Goal: Information Seeking & Learning: Learn about a topic

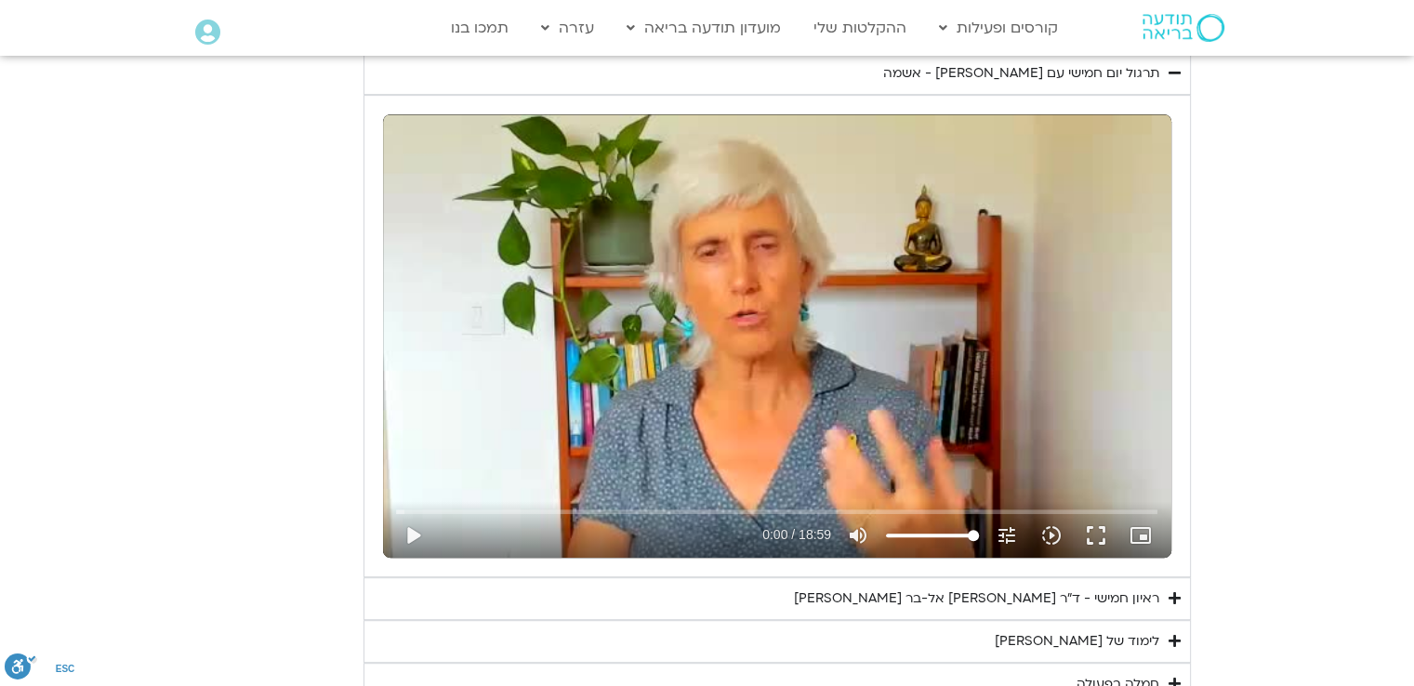
scroll to position [837, 0]
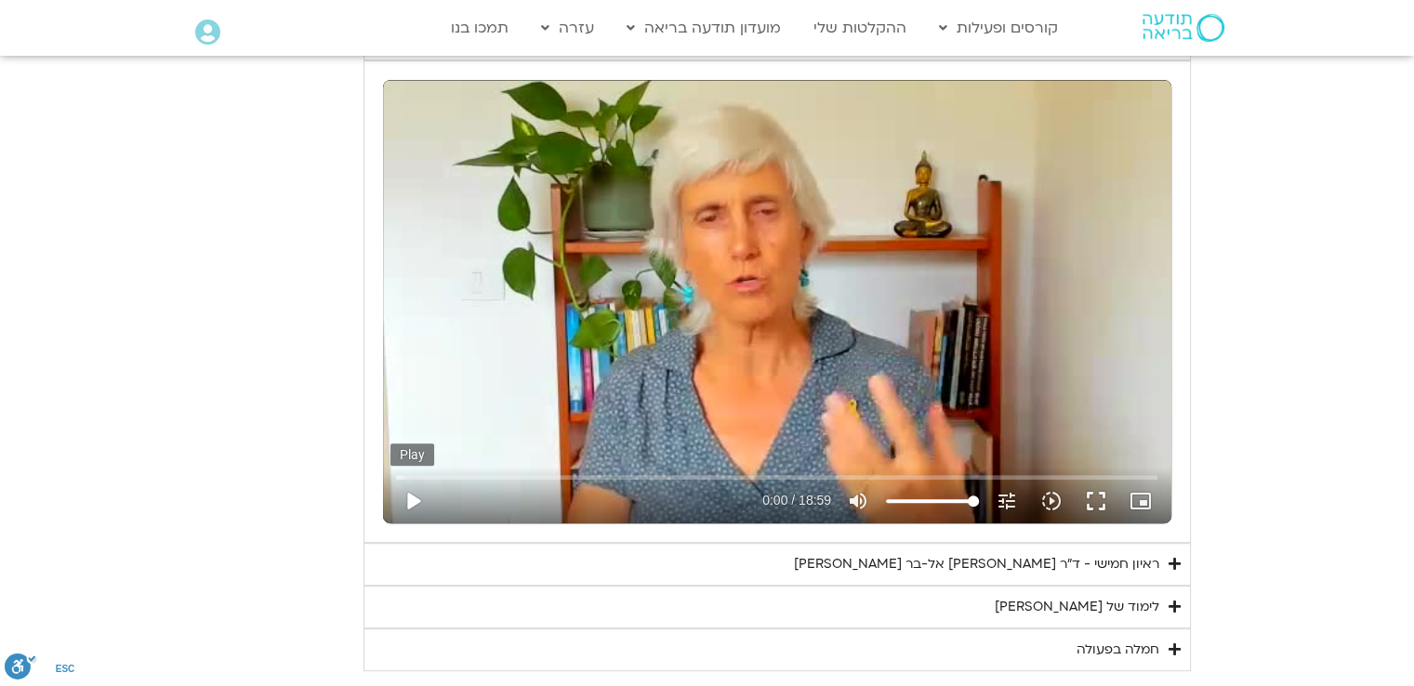
click at [408, 500] on button "play_arrow" at bounding box center [413, 501] width 45 height 45
type input "1.4658"
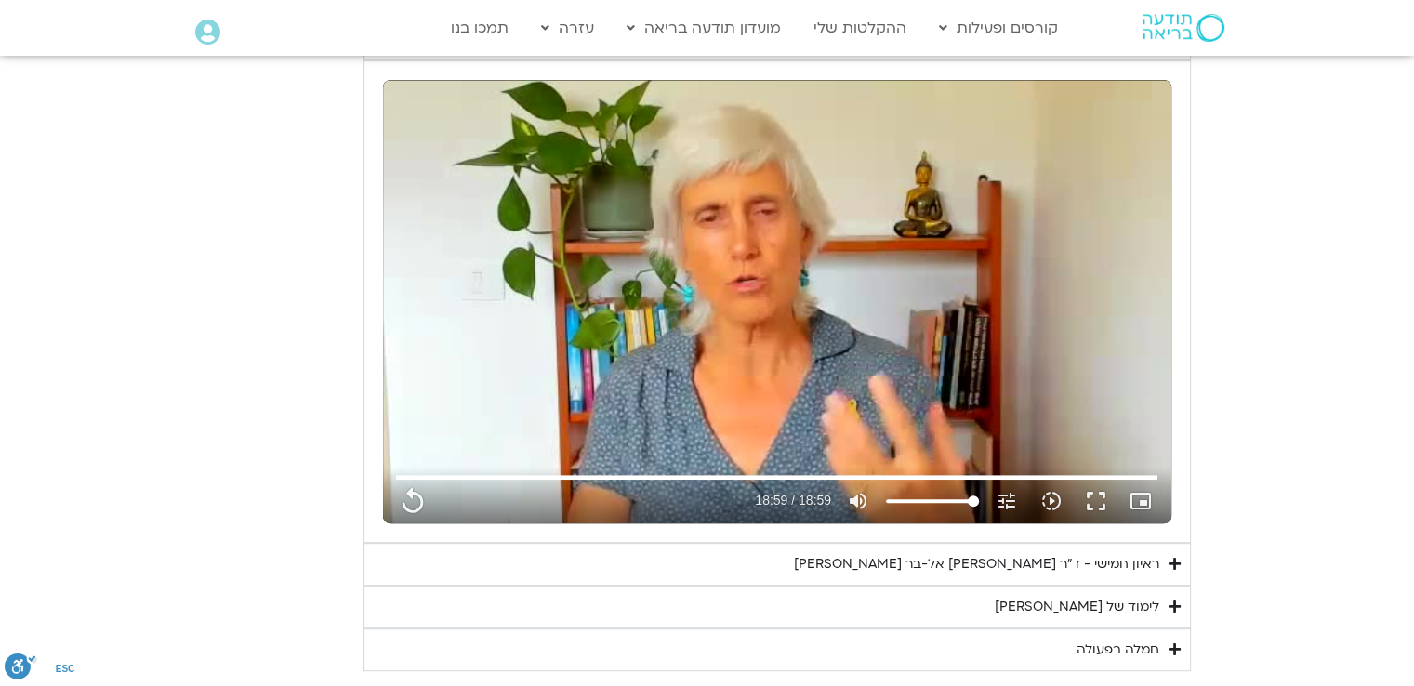
click at [1125, 607] on div "לימוד של [PERSON_NAME]" at bounding box center [1077, 607] width 165 height 22
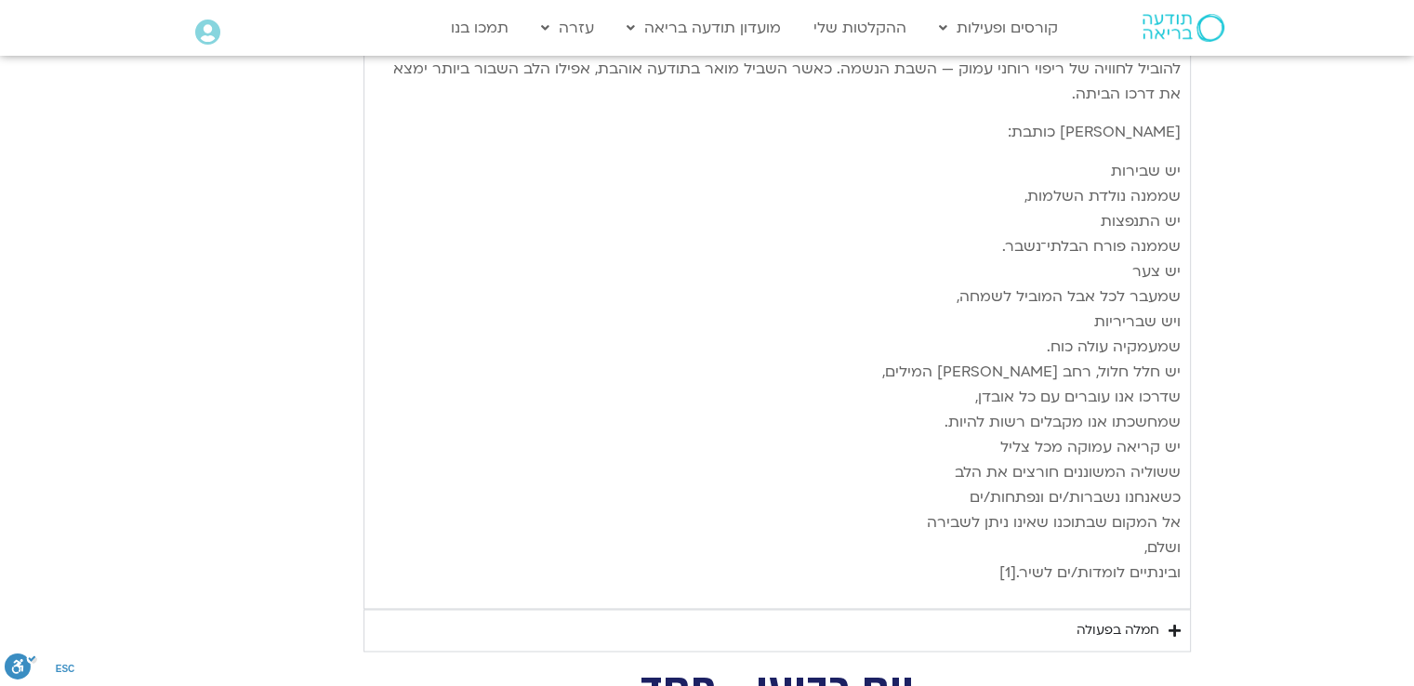
scroll to position [2883, 0]
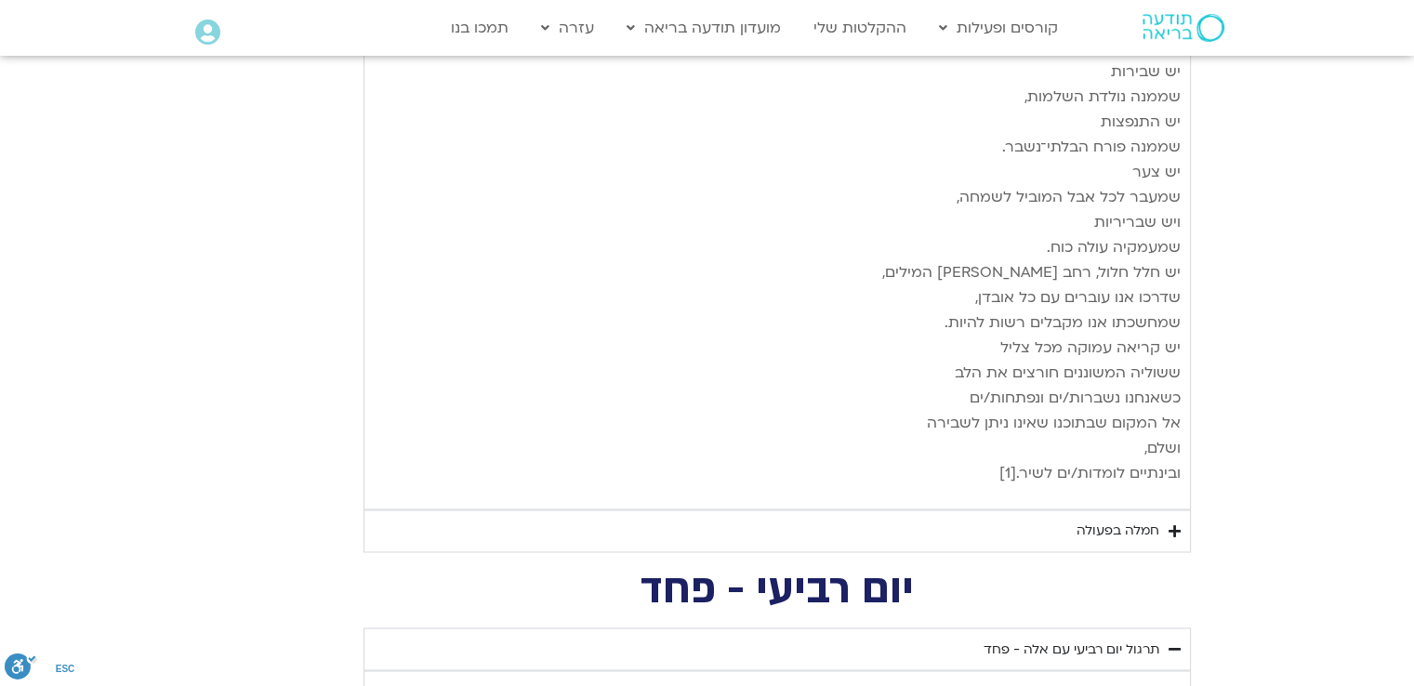
click at [1174, 525] on icon "Accordion. Open links with Enter or Space, close with Escape, and navigate with…" at bounding box center [1175, 532] width 12 height 14
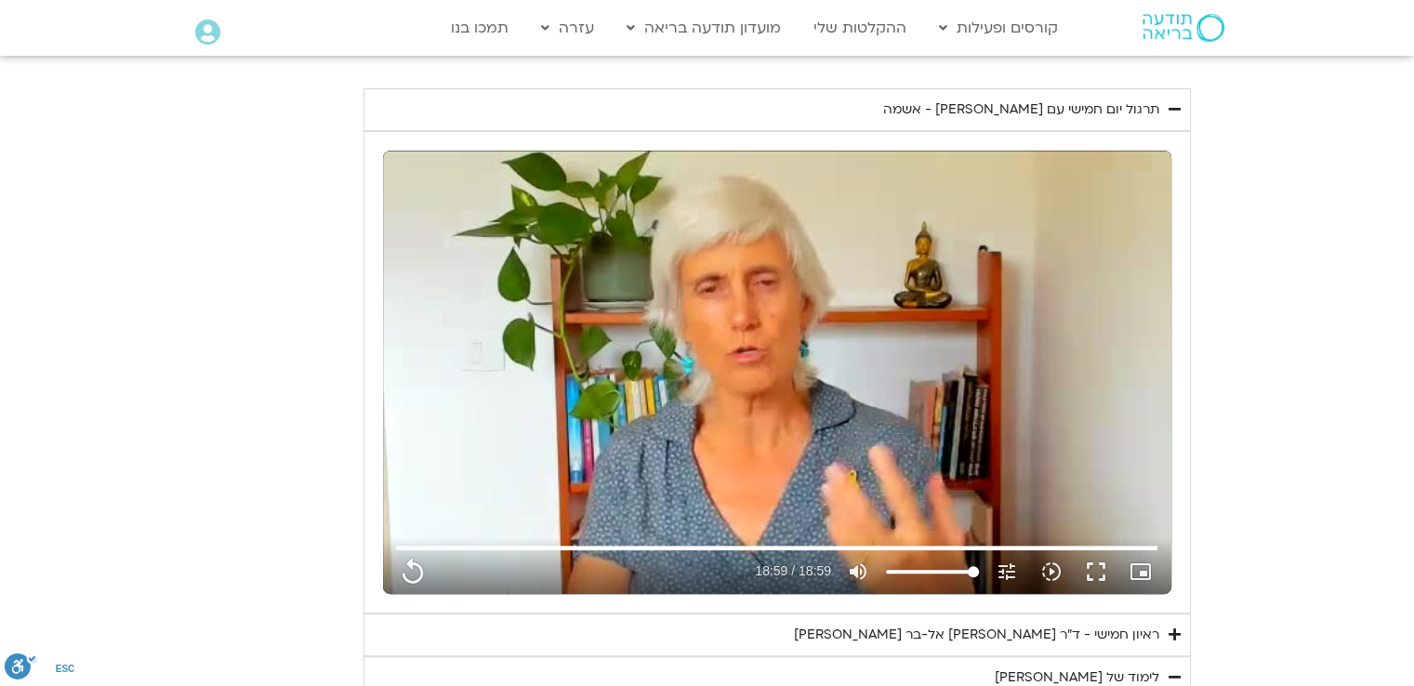
scroll to position [930, 0]
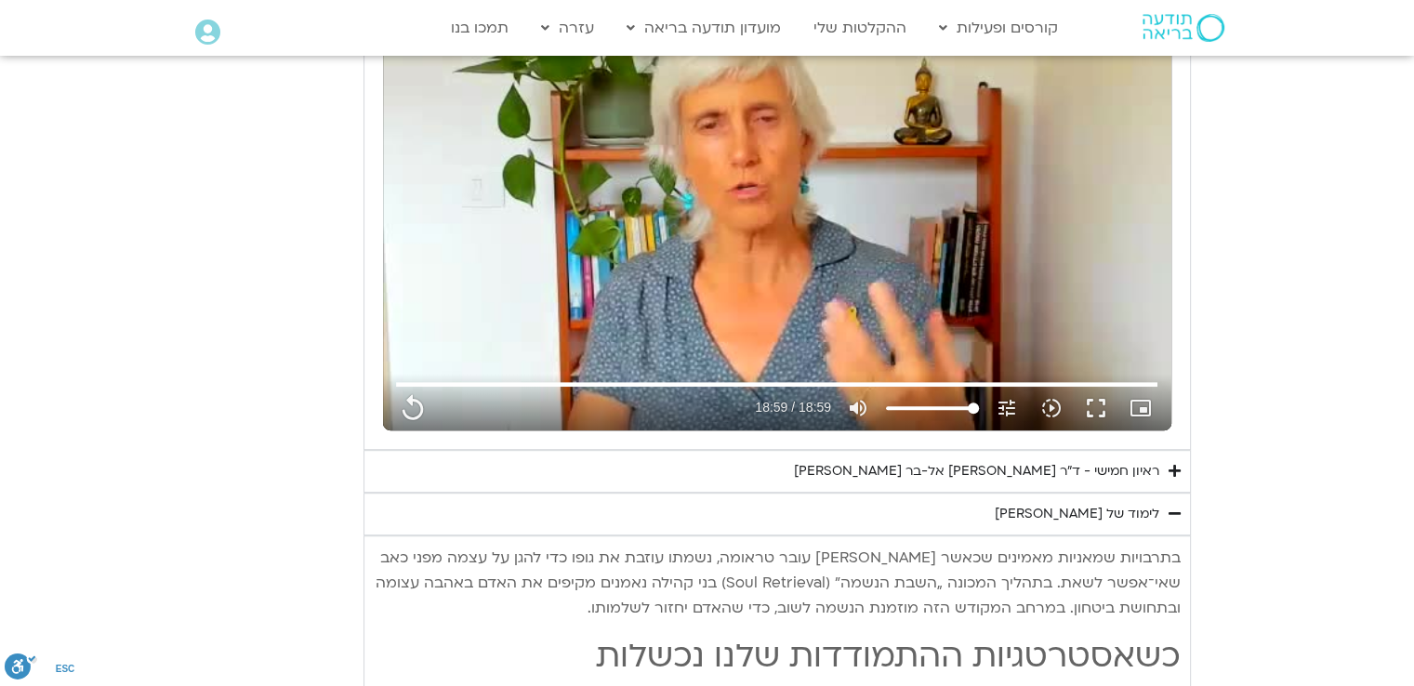
click at [1172, 510] on icon "Accordion. Open links with Enter or Space, close with Escape, and navigate with…" at bounding box center [1175, 514] width 12 height 14
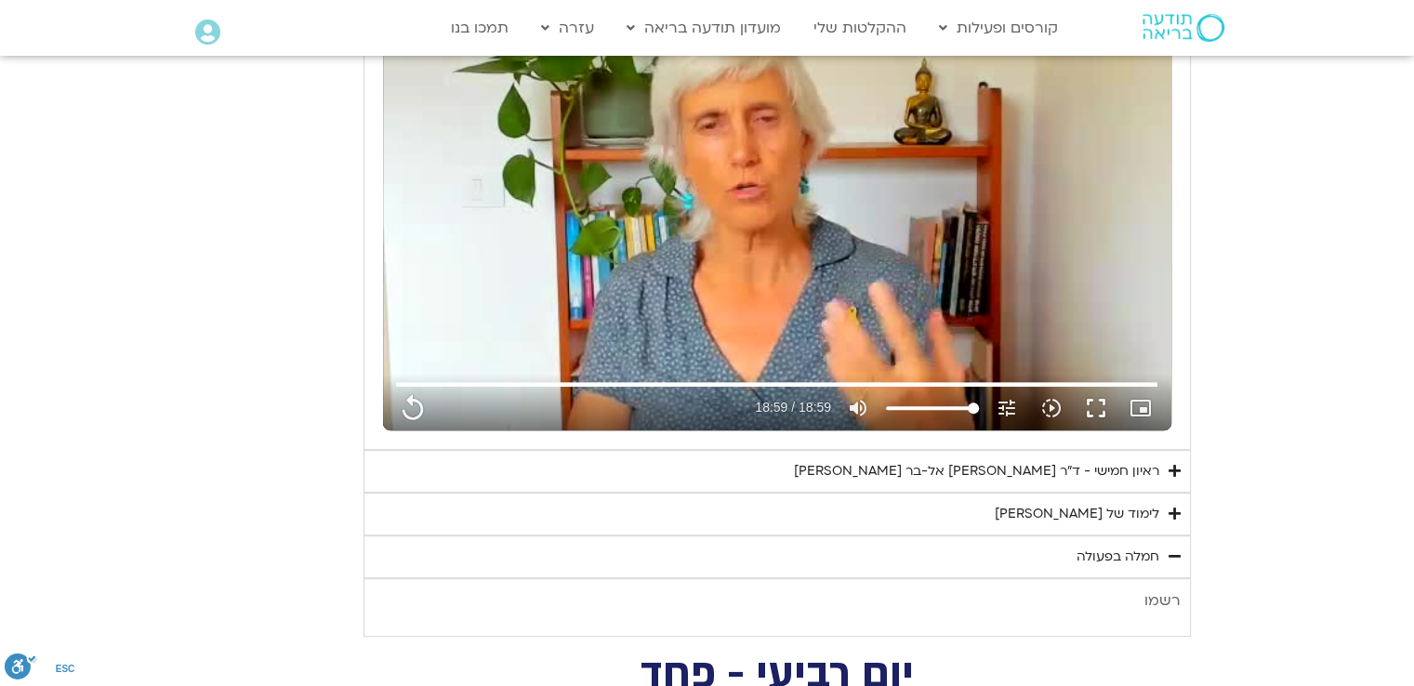
click at [1178, 555] on icon "Accordion. Open links with Enter or Space, close with Escape, and navigate with…" at bounding box center [1175, 557] width 12 height 14
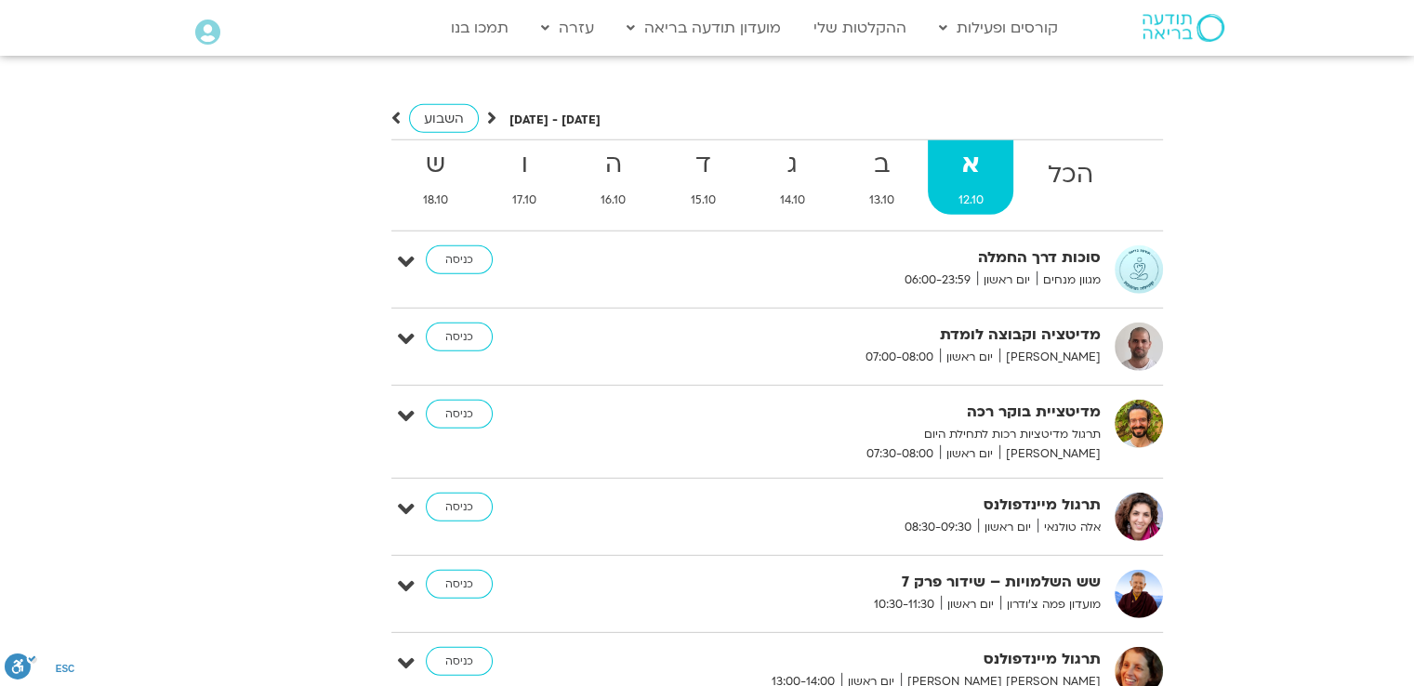
scroll to position [5394, 0]
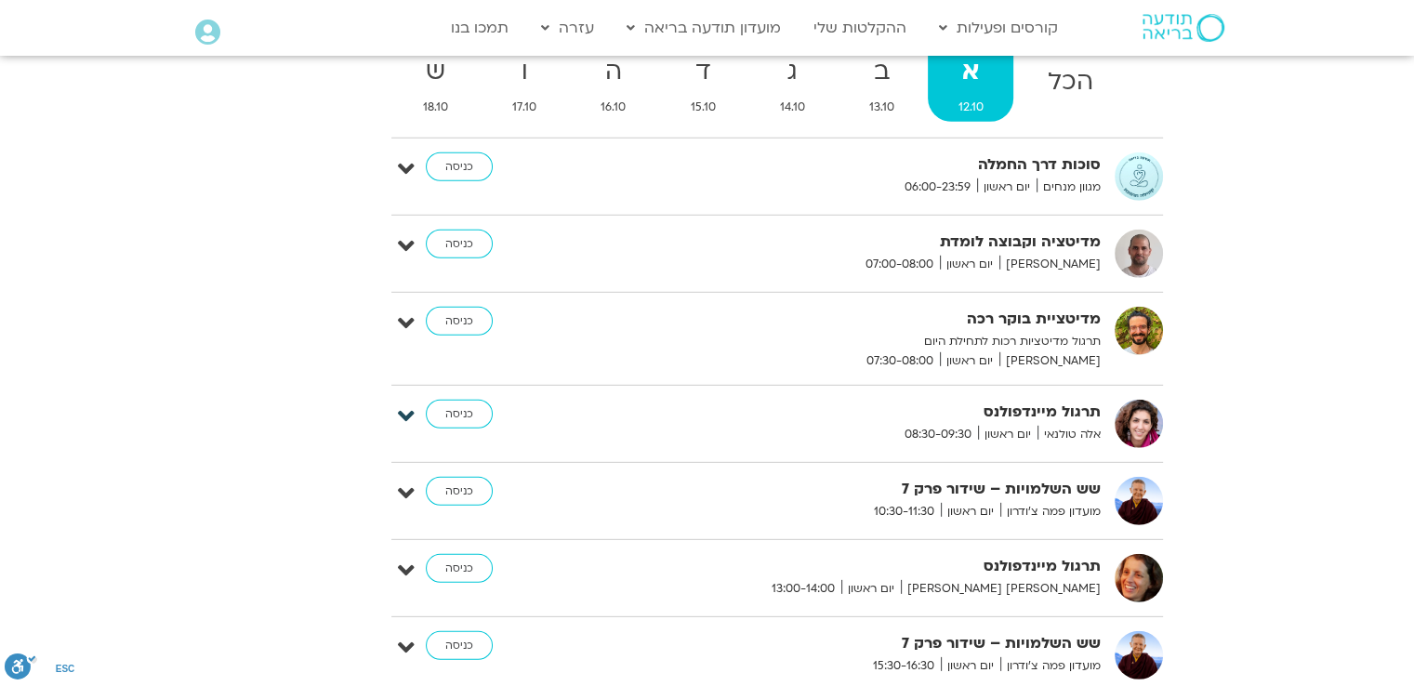
click at [406, 404] on icon at bounding box center [406, 417] width 17 height 26
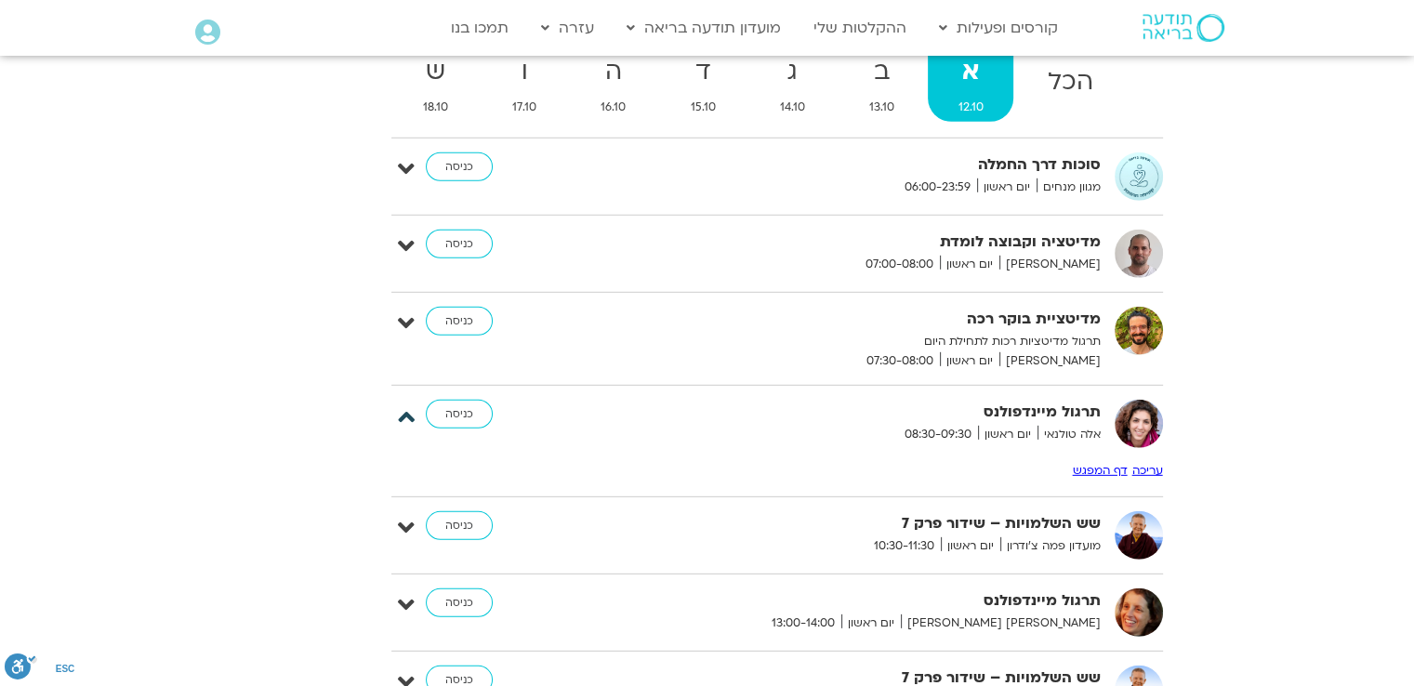
click at [405, 404] on icon at bounding box center [406, 417] width 17 height 26
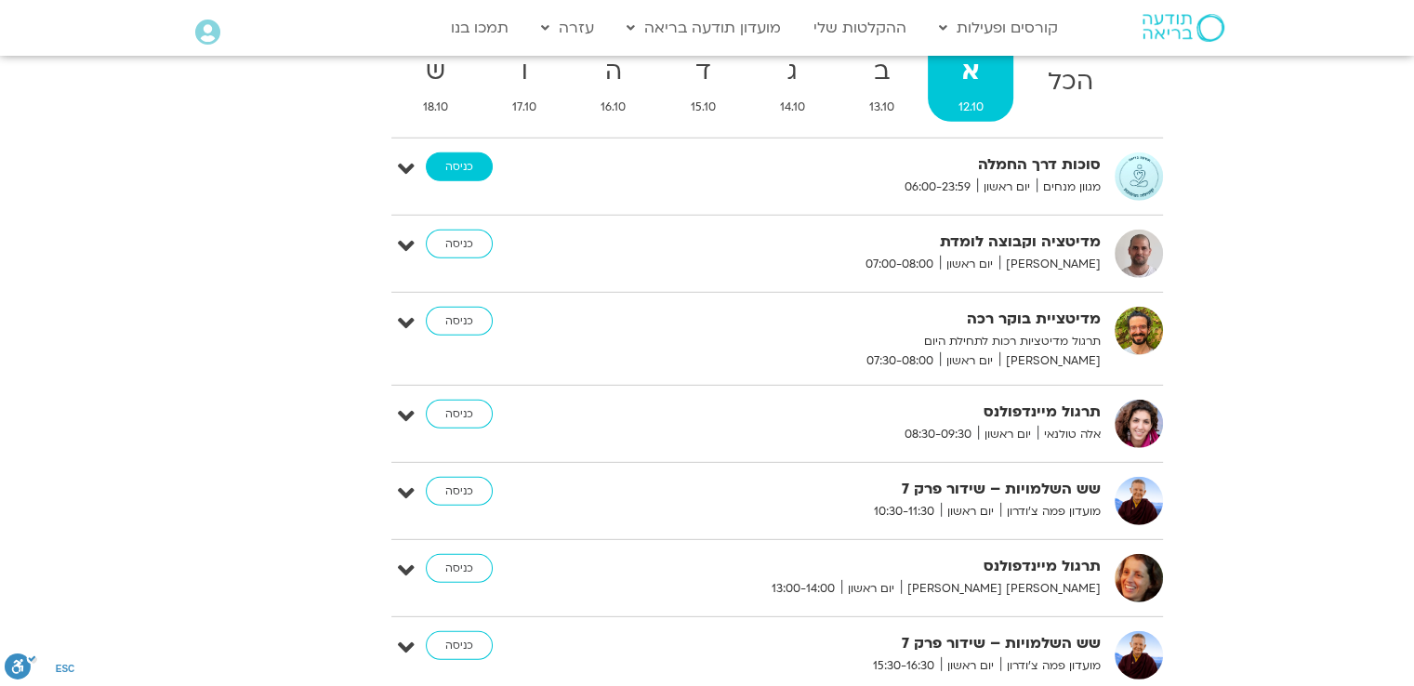
click at [465, 153] on link "כניסה" at bounding box center [459, 168] width 67 height 30
type input "1139.36"
